Goal: Task Accomplishment & Management: Use online tool/utility

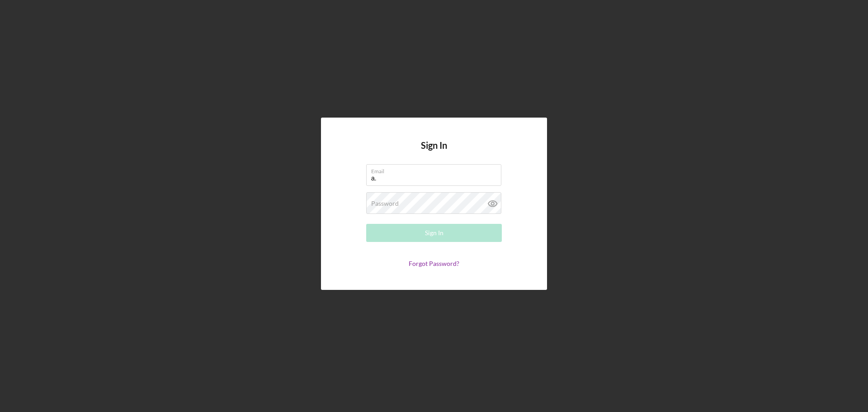
type input "[PERSON_NAME][EMAIL_ADDRESS][DOMAIN_NAME]"
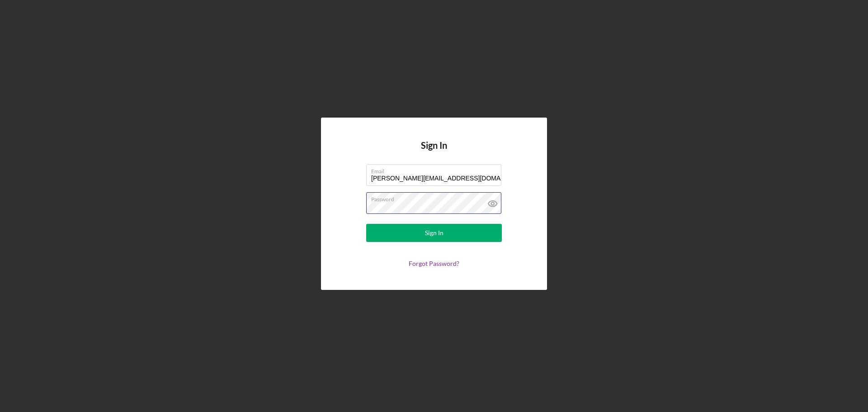
click at [366, 224] on button "Sign In" at bounding box center [434, 233] width 136 height 18
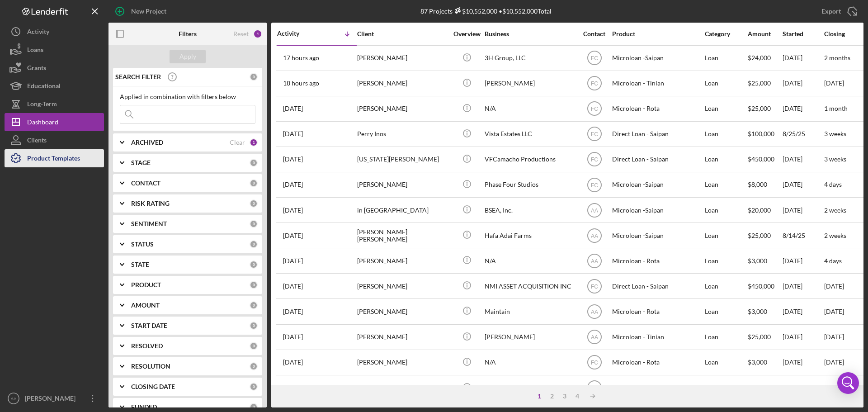
click at [59, 162] on div "Product Templates" at bounding box center [53, 159] width 53 height 20
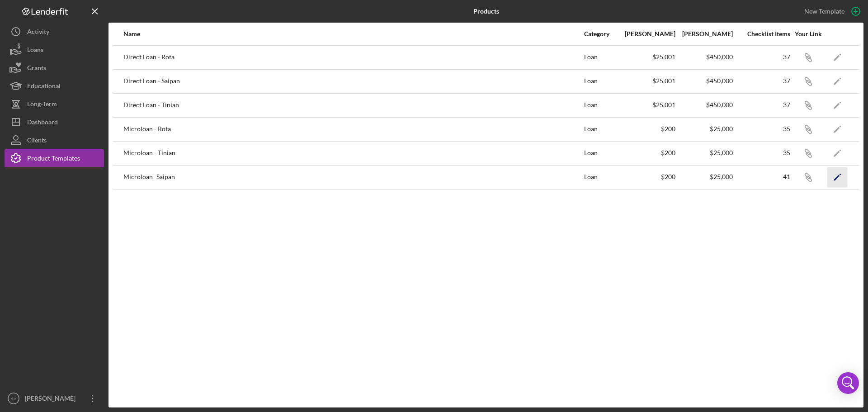
click at [838, 174] on icon "Icon/Edit" at bounding box center [837, 177] width 20 height 20
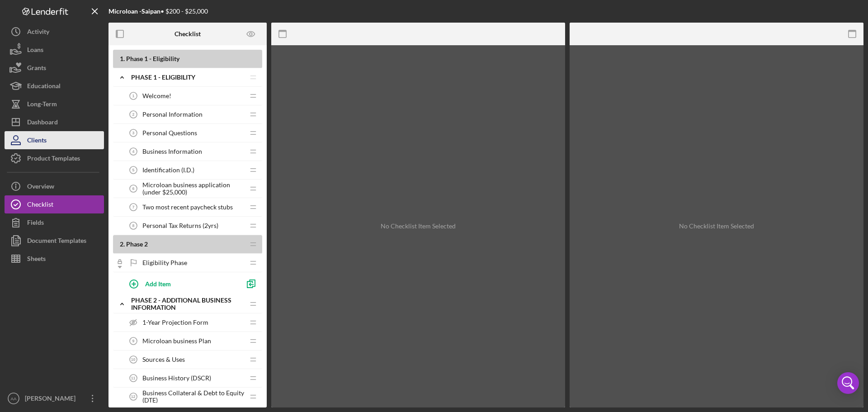
click at [57, 139] on button "Clients" at bounding box center [54, 140] width 99 height 18
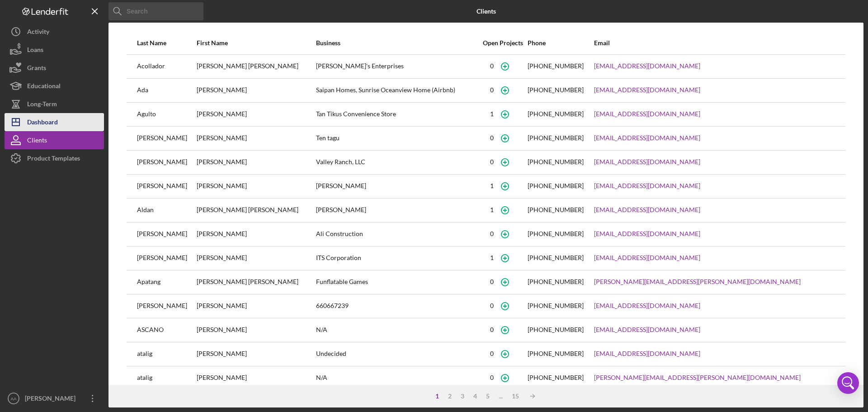
click at [68, 122] on button "Icon/Dashboard Dashboard" at bounding box center [54, 122] width 99 height 18
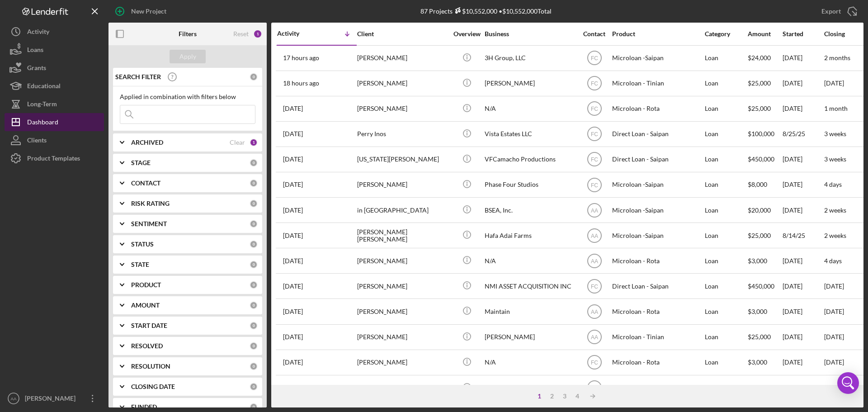
click at [38, 118] on div "Dashboard" at bounding box center [42, 123] width 31 height 20
click at [66, 125] on button "Icon/Dashboard Dashboard" at bounding box center [54, 122] width 99 height 18
